Goal: Information Seeking & Learning: Learn about a topic

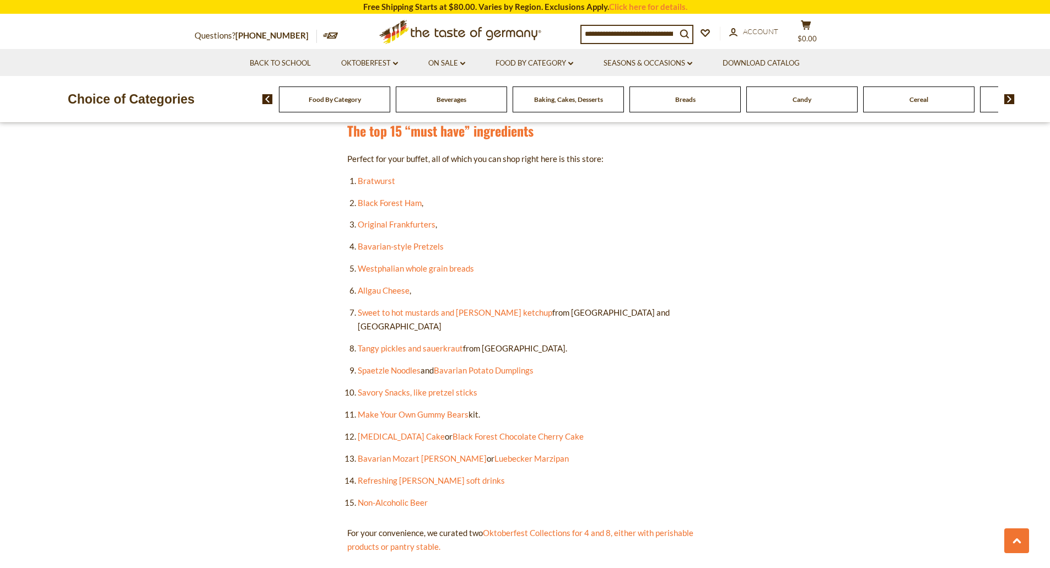
scroll to position [606, 0]
click at [392, 365] on link "Spaetzle Noodles" at bounding box center [389, 370] width 63 height 10
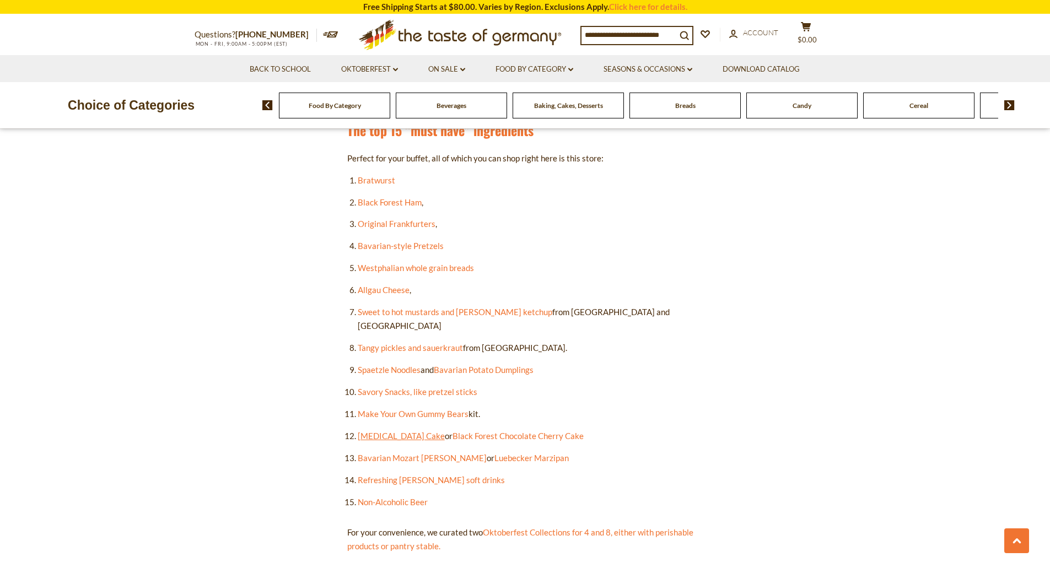
click at [384, 431] on link "[MEDICAL_DATA] Cake" at bounding box center [401, 436] width 87 height 10
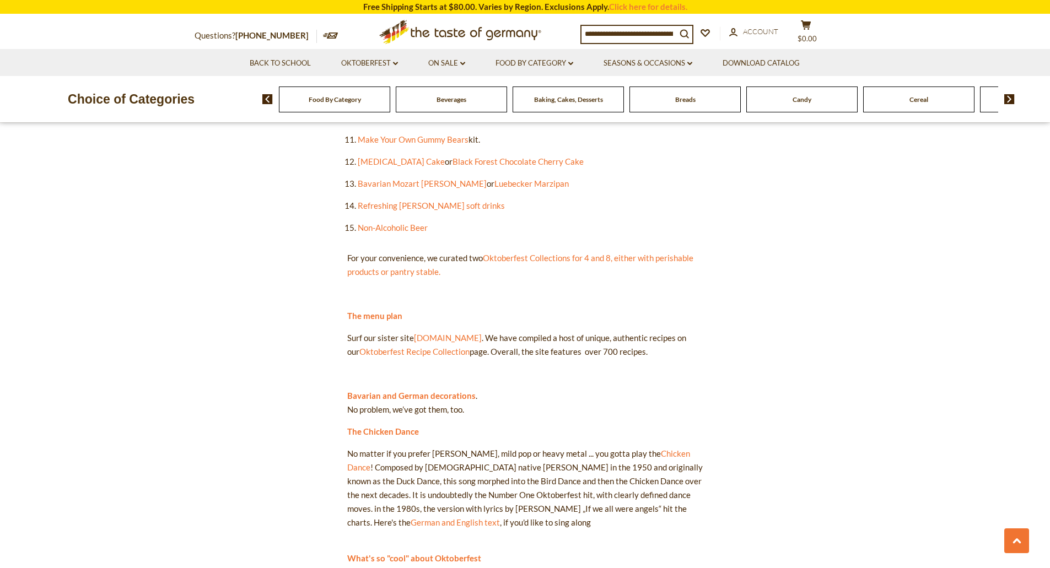
scroll to position [882, 0]
